Goal: Transaction & Acquisition: Purchase product/service

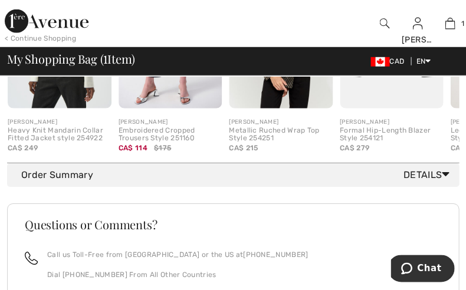
scroll to position [477, 0]
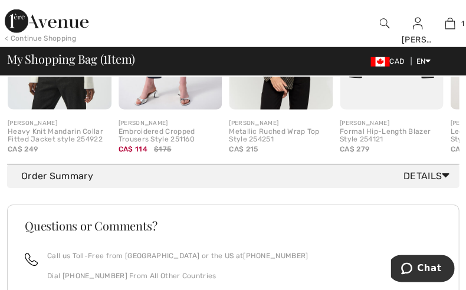
click at [256, 181] on div "Order Summary Details" at bounding box center [237, 176] width 433 height 14
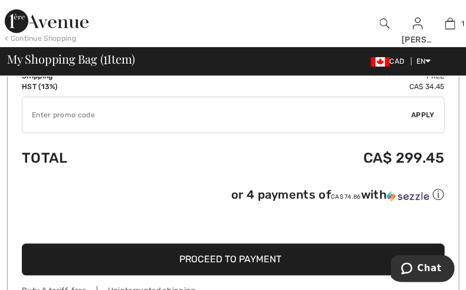
scroll to position [623, 0]
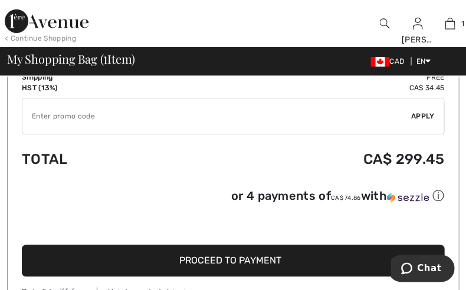
click at [255, 264] on span "Proceed to Payment" at bounding box center [230, 260] width 102 height 11
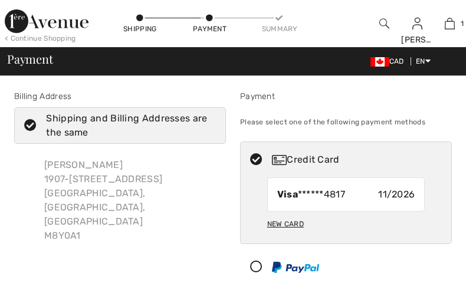
checkbox input "true"
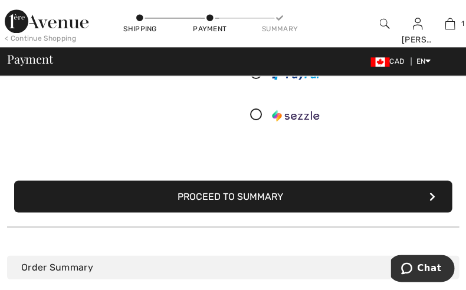
scroll to position [194, 0]
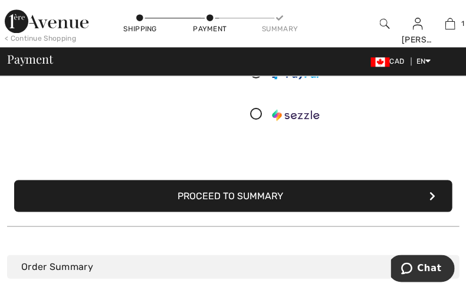
click at [254, 191] on button "Proceed to Summary" at bounding box center [233, 196] width 438 height 32
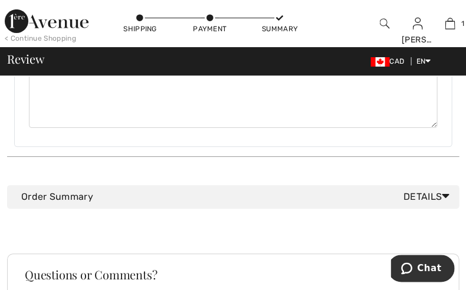
scroll to position [651, 0]
click at [283, 189] on div "Order Summary Details" at bounding box center [237, 196] width 433 height 14
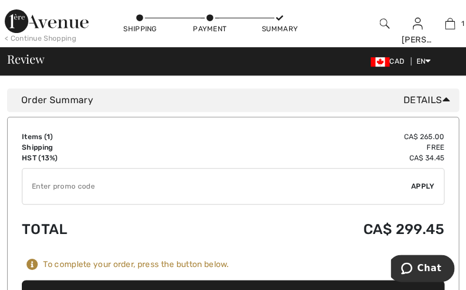
scroll to position [754, 0]
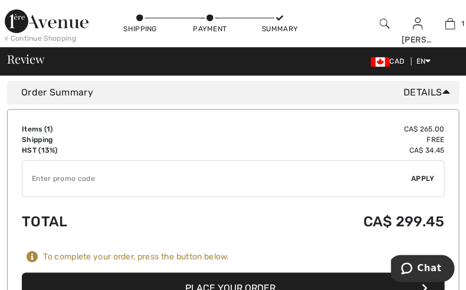
click at [266, 273] on button "Place Your Order" at bounding box center [233, 289] width 423 height 32
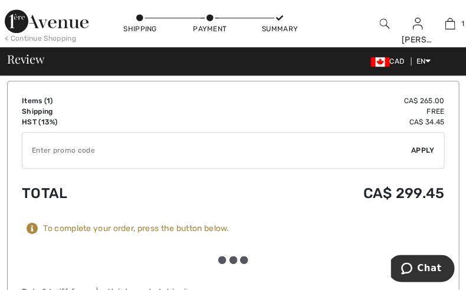
scroll to position [815, 0]
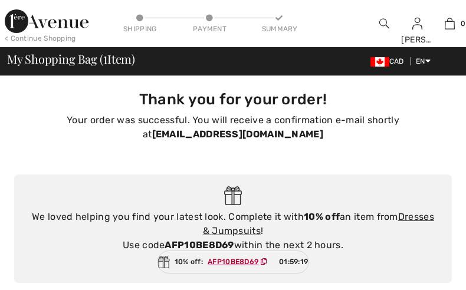
checkbox input "true"
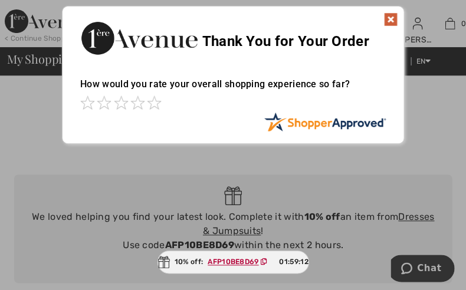
click at [390, 17] on img at bounding box center [391, 19] width 14 height 14
